Goal: Task Accomplishment & Management: Use online tool/utility

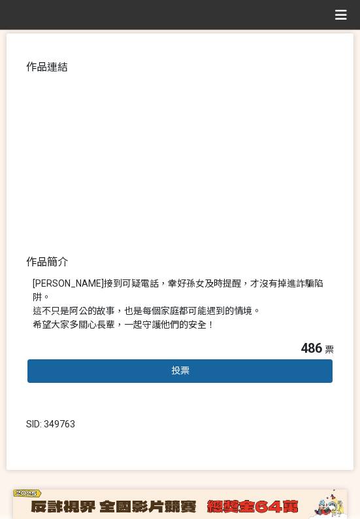
scroll to position [110, 0]
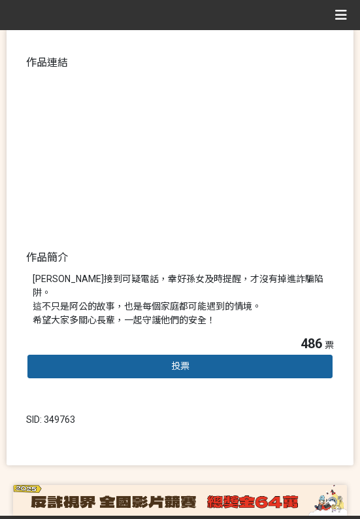
click at [49, 353] on div "投票" at bounding box center [180, 366] width 308 height 26
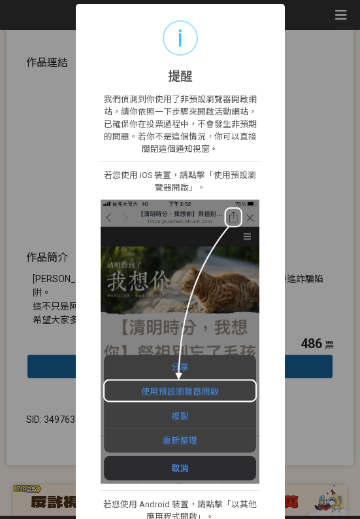
click at [157, 473] on img at bounding box center [181, 340] width 160 height 283
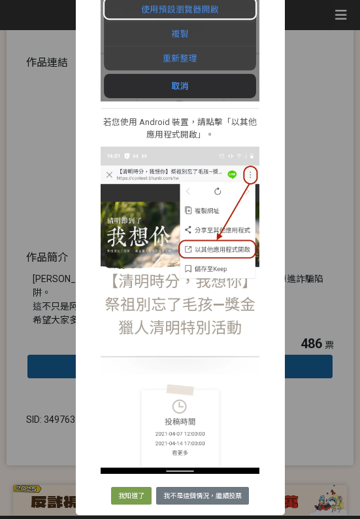
scroll to position [382, 0]
click at [127, 479] on button "我知道了" at bounding box center [131, 496] width 41 height 18
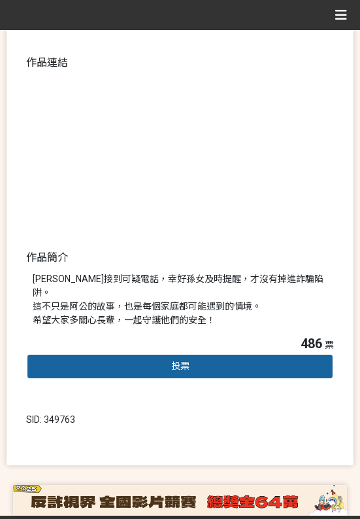
click at [118, 479] on img at bounding box center [180, 500] width 334 height 31
click at [116, 353] on div "投票" at bounding box center [180, 366] width 308 height 26
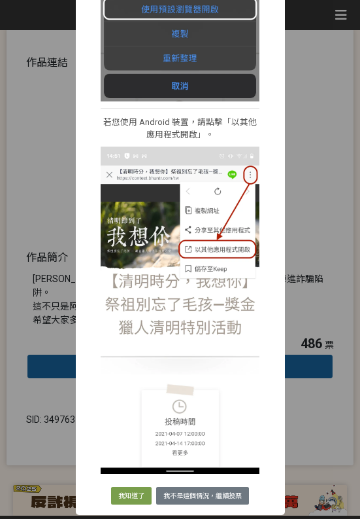
click at [191, 479] on button "我不是這個情況，繼續投票" at bounding box center [202, 496] width 93 height 18
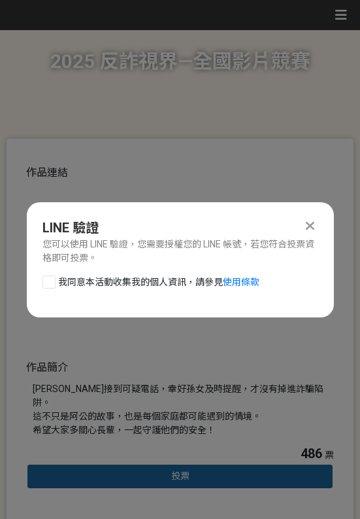
scroll to position [0, 0]
click at [309, 233] on div at bounding box center [311, 226] width 16 height 16
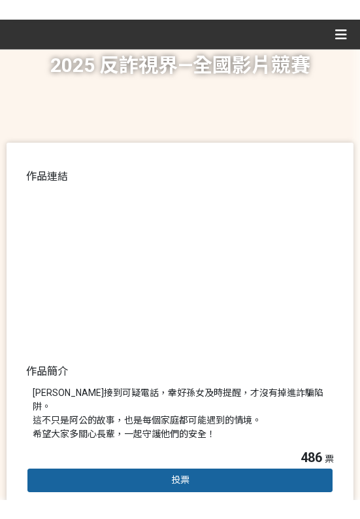
scroll to position [110, 0]
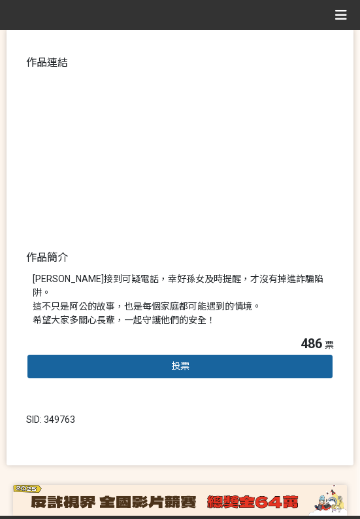
click at [126, 353] on div "投票" at bounding box center [180, 366] width 308 height 26
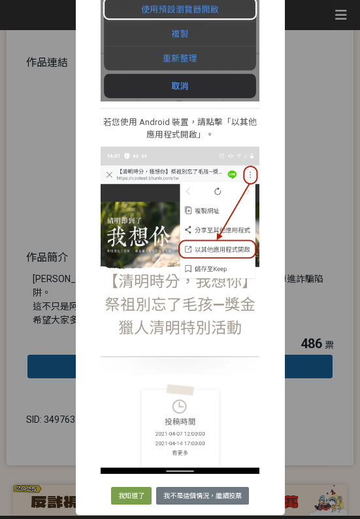
scroll to position [382, 0]
click at [174, 479] on button "我不是這個情況，繼續投票" at bounding box center [202, 496] width 93 height 18
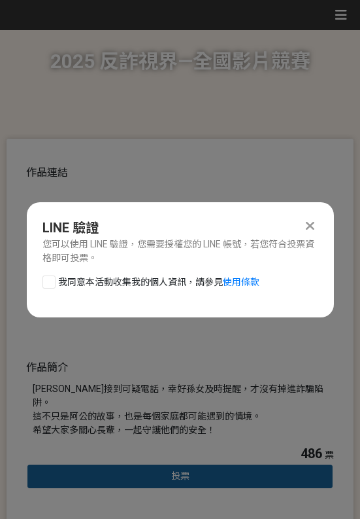
scroll to position [0, 0]
click at [55, 276] on div at bounding box center [49, 281] width 13 height 13
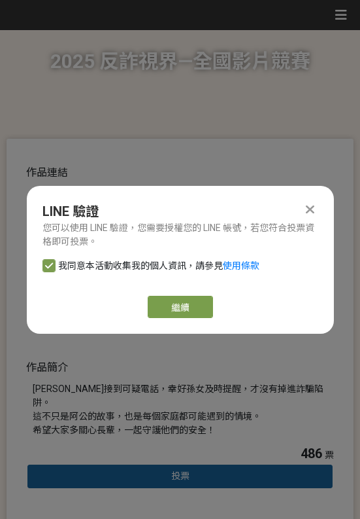
checkbox input "true"
click at [186, 311] on link "繼續" at bounding box center [180, 307] width 65 height 22
